Goal: Transaction & Acquisition: Purchase product/service

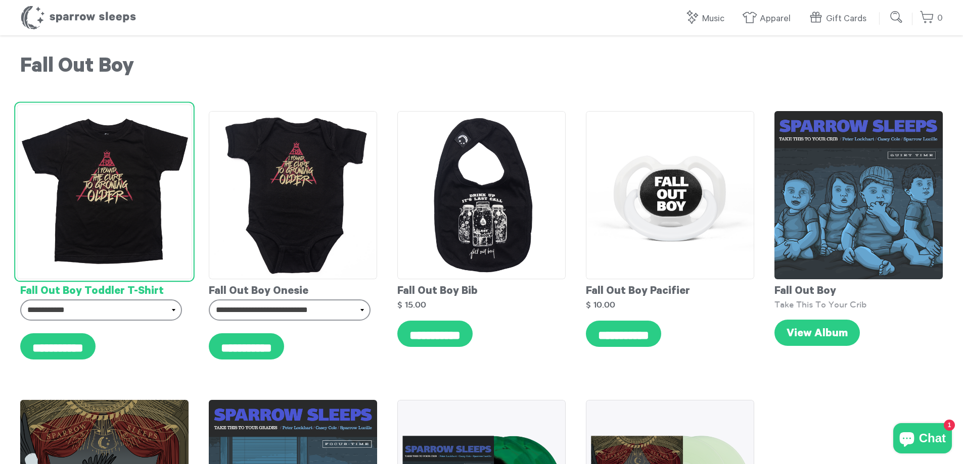
click at [102, 178] on img at bounding box center [104, 192] width 175 height 175
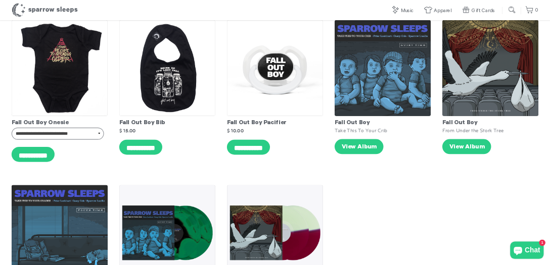
scroll to position [808, 0]
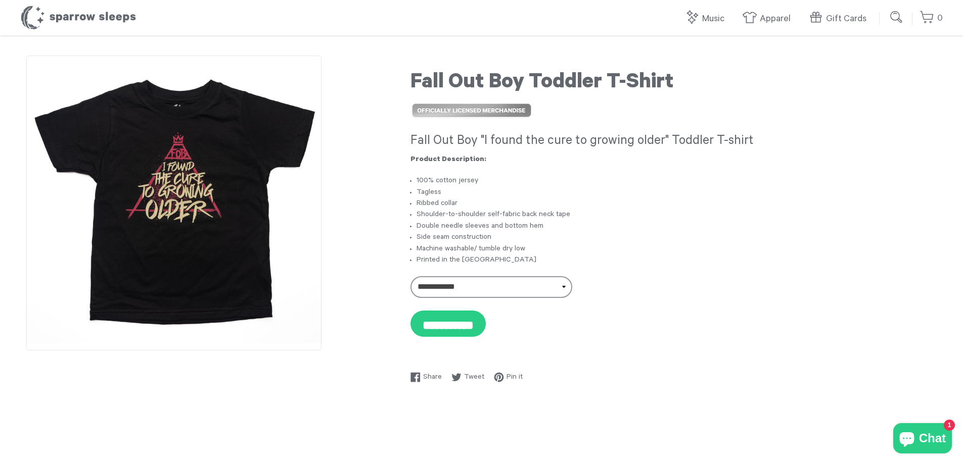
click at [217, 171] on img at bounding box center [173, 203] width 295 height 295
click at [199, 168] on img at bounding box center [173, 203] width 295 height 295
drag, startPoint x: 408, startPoint y: 140, endPoint x: 660, endPoint y: 135, distance: 252.7
click at [660, 135] on div "**********" at bounding box center [673, 221] width 538 height 331
copy h3 "Fall Out Boy "I found the cure to growing older"
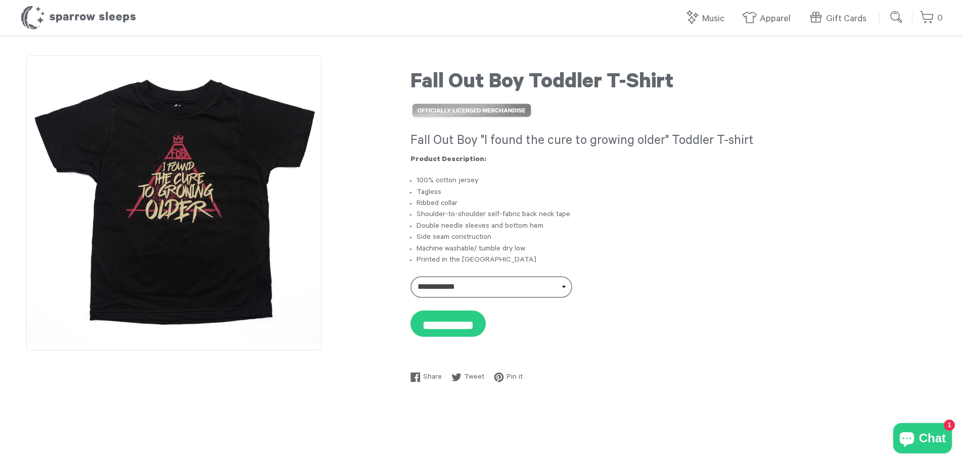
click at [673, 254] on li "Machine washable/ tumble dry low" at bounding box center [676, 249] width 520 height 11
click at [145, 141] on img at bounding box center [173, 203] width 295 height 295
